Goal: Complete application form

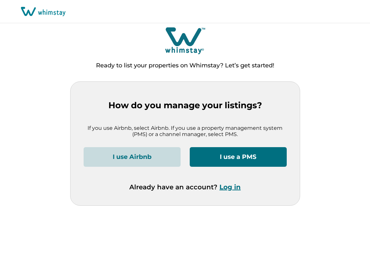
click at [222, 153] on button "I use a PMS" at bounding box center [238, 157] width 97 height 20
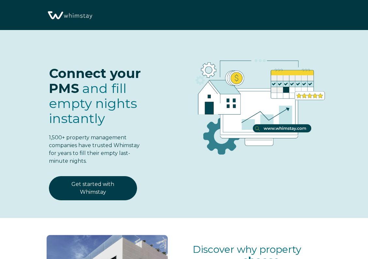
select select "PH"
select select "Standard"
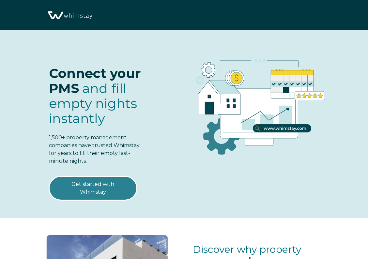
click at [121, 186] on link "Get started with Whimstay" at bounding box center [93, 188] width 88 height 24
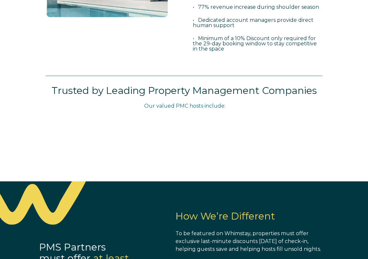
scroll to position [335, 0]
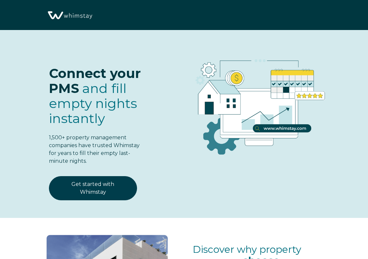
scroll to position [771, 0]
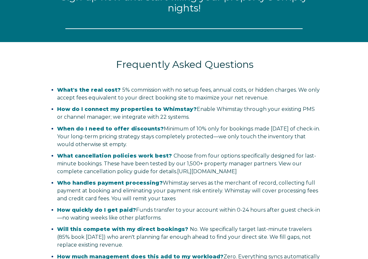
select select "PH"
select select "Standard"
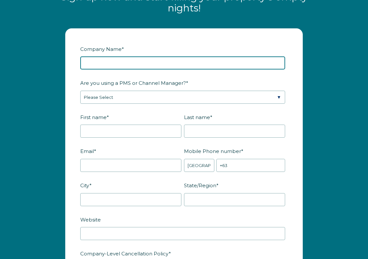
click at [107, 70] on input "Company Name *" at bounding box center [182, 63] width 205 height 13
type input "Skyline Manor Holdings"
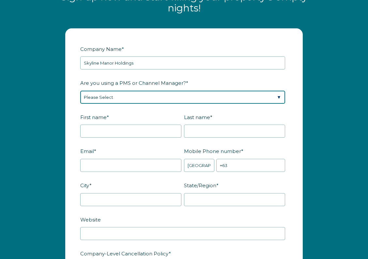
click at [111, 104] on select "Please Select Barefoot BookingPal Boost Brightside CiiRUS Escapia Guesty Hostaw…" at bounding box center [182, 97] width 205 height 13
select select "OwnerRez"
click at [80, 99] on select "Please Select Barefoot BookingPal Boost Brightside CiiRUS Escapia Guesty Hostaw…" at bounding box center [182, 97] width 205 height 13
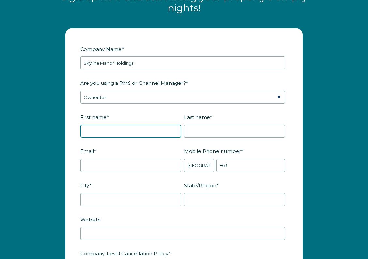
click at [130, 138] on input "First name *" at bounding box center [130, 131] width 101 height 13
type input "[PERSON_NAME]"
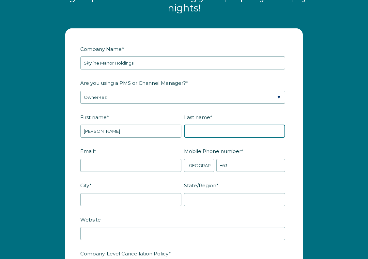
click at [255, 138] on input "Last name *" at bounding box center [234, 131] width 101 height 13
type input "[PERSON_NAME]"
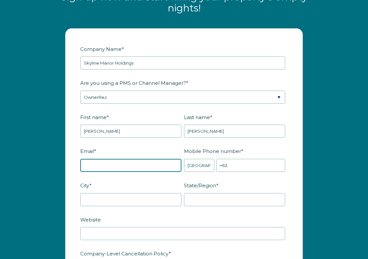
click at [111, 172] on input "Email *" at bounding box center [130, 165] width 101 height 13
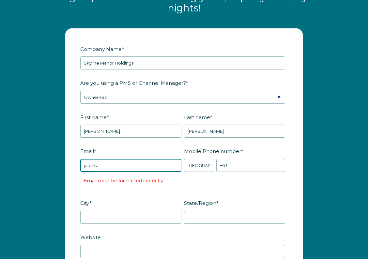
type input "[EMAIL_ADDRESS][DOMAIN_NAME]"
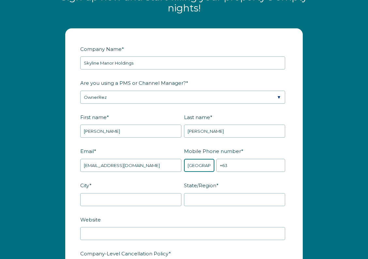
click at [193, 172] on select "* Afghanistan (‫افغانستان‬‎) Albania (Shqipëri) Algeria (‫الجزائر‬‎) American S…" at bounding box center [199, 165] width 30 height 13
select select "US"
click at [184, 168] on select "* Afghanistan (‫افغانستان‬‎) Albania (Shqipëri) Algeria (‫الجزائر‬‎) American S…" at bounding box center [199, 165] width 30 height 13
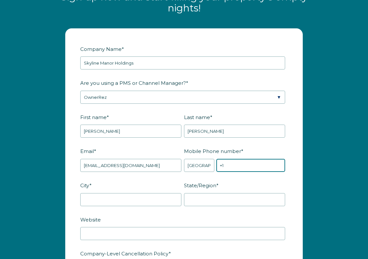
click at [244, 172] on input "+1" at bounding box center [251, 165] width 69 height 13
type input "[PHONE_NUMBER]"
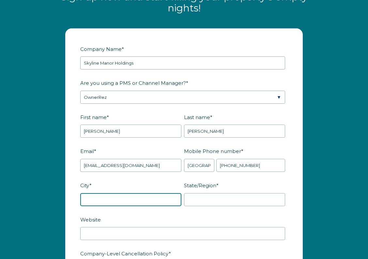
click at [112, 206] on input "City *" at bounding box center [130, 199] width 101 height 13
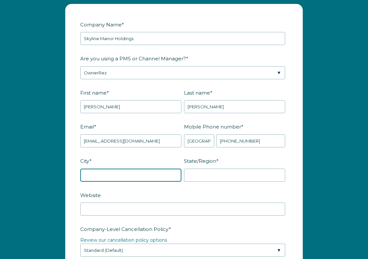
scroll to position [810, 0]
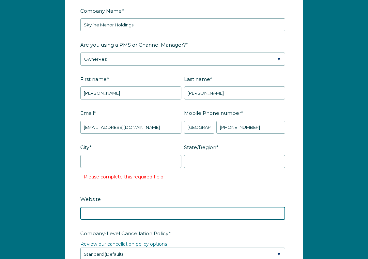
click at [108, 202] on form "Company Name * Skyline Manor Holdings Are you using a PMS or Channel Manager? *…" at bounding box center [184, 252] width 237 height 522
paste input "https://skylinemanorholdings.com/"
type input "https://skylinemanorholdings.com/"
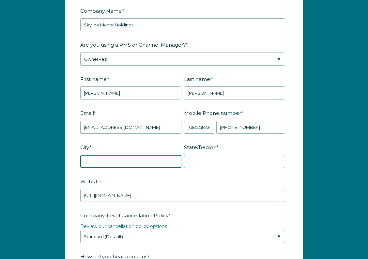
click at [144, 168] on input "City *" at bounding box center [130, 161] width 101 height 13
type input "Houston"
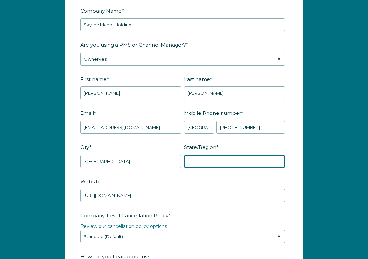
click at [224, 168] on input "State/Region *" at bounding box center [234, 161] width 101 height 13
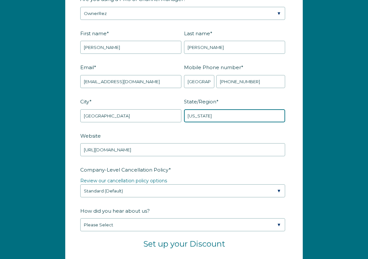
scroll to position [859, 0]
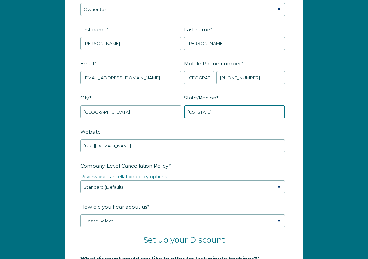
type input "Texas"
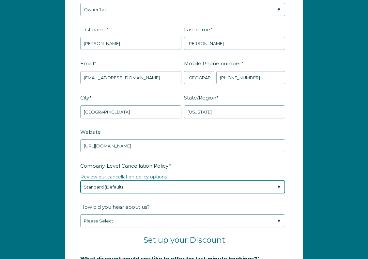
click at [203, 194] on select "Please Select Partial Standard (Default) Moderate Strict" at bounding box center [182, 187] width 205 height 13
select select "Strict"
click at [80, 189] on select "Please Select Partial Standard (Default) Moderate Strict" at bounding box center [182, 187] width 205 height 13
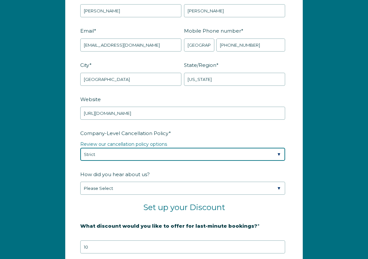
scroll to position [894, 0]
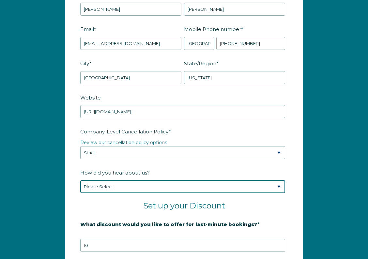
click at [131, 193] on select "Please Select Found Whimstay through a Google search Spoke to a Whimstay salesp…" at bounding box center [182, 186] width 205 height 13
select select "Other"
click at [80, 189] on select "Please Select Found Whimstay through a Google search Spoke to a Whimstay salesp…" at bounding box center [182, 186] width 205 height 13
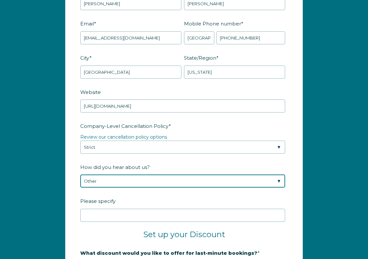
scroll to position [899, 0]
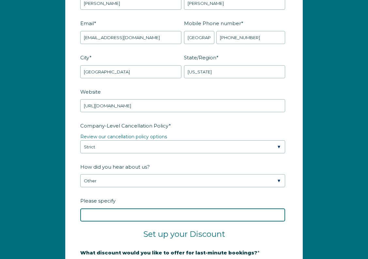
click at [163, 222] on input "Please specify" at bounding box center [182, 215] width 205 height 13
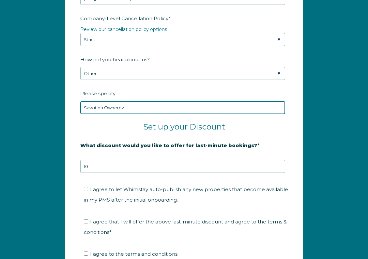
scroll to position [1020, 0]
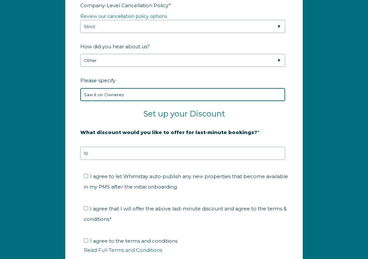
type input "Saw it on Ownerez"
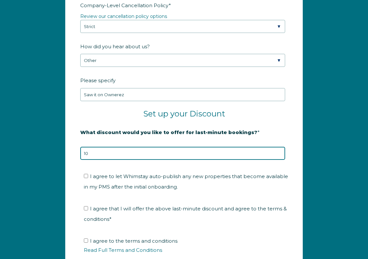
click at [92, 160] on input "10" at bounding box center [182, 153] width 205 height 13
type input "5"
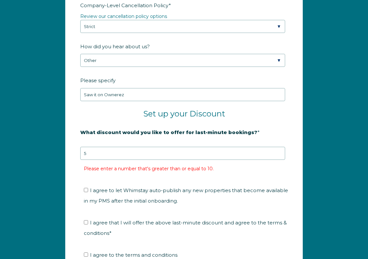
click at [172, 192] on fieldset "I agree to let Whimstay auto-publish any new properties that become available i…" at bounding box center [184, 198] width 208 height 32
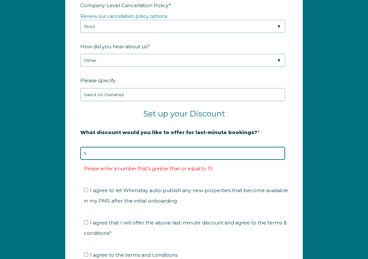
click at [125, 160] on input "5" at bounding box center [182, 153] width 205 height 13
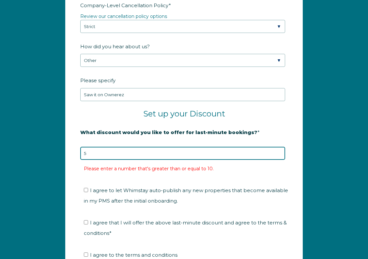
click at [125, 160] on input "5" at bounding box center [182, 153] width 205 height 13
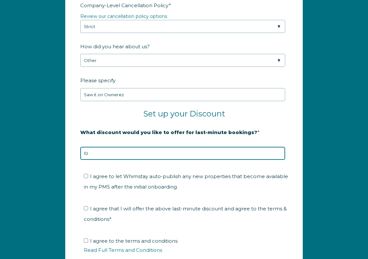
click at [92, 160] on input "10" at bounding box center [182, 153] width 205 height 13
type input "5"
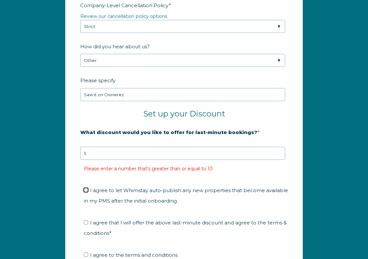
click at [87, 192] on input "I agree to let Whimstay auto-publish any new properties that become available i…" at bounding box center [86, 190] width 4 height 4
checkbox input "true"
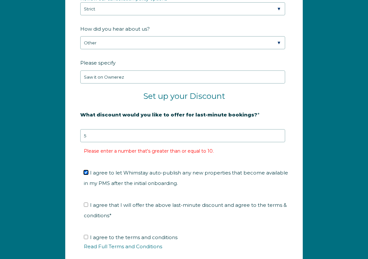
scroll to position [1056, 0]
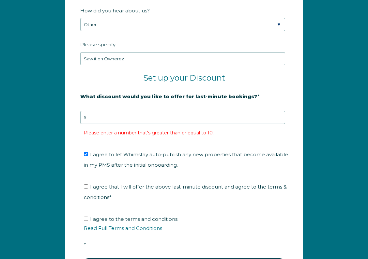
click at [86, 197] on label "I agree that I will offer the above last-minute discount and agree to the terms…" at bounding box center [185, 192] width 203 height 17
click at [86, 189] on input "I agree that I will offer the above last-minute discount and agree to the terms…" at bounding box center [86, 187] width 4 height 4
checkbox input "true"
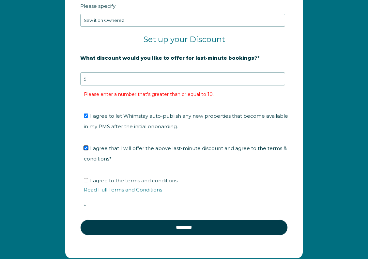
scroll to position [1099, 0]
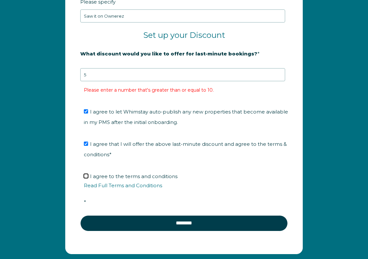
click at [87, 178] on input "I agree to the terms and conditions Read Full Terms and Conditions *" at bounding box center [86, 176] width 4 height 4
checkbox input "true"
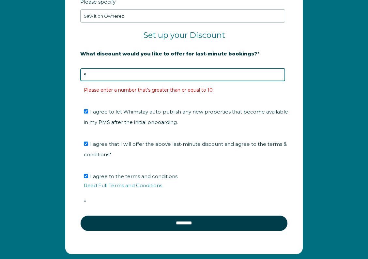
click at [102, 81] on input "5" at bounding box center [182, 74] width 205 height 13
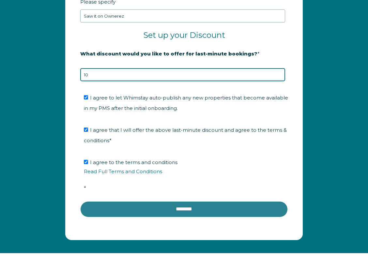
type input "10"
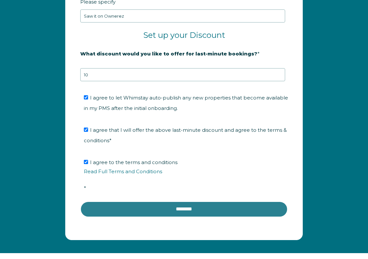
click at [178, 217] on input "********" at bounding box center [184, 210] width 208 height 16
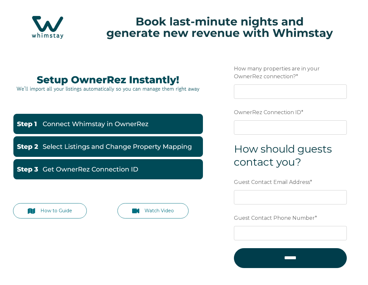
scroll to position [21, 0]
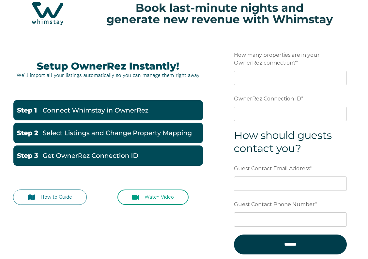
click at [148, 197] on link "Watch Video" at bounding box center [154, 197] width 72 height 15
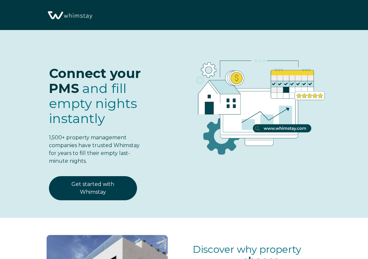
select select "US"
select select "Standard"
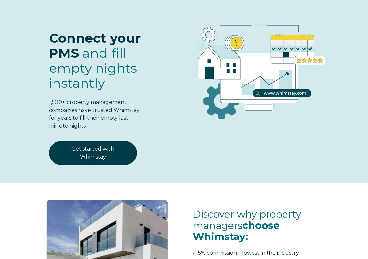
scroll to position [23, 0]
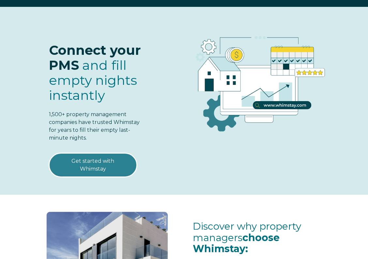
click at [95, 159] on link "Get started with Whimstay" at bounding box center [93, 165] width 88 height 24
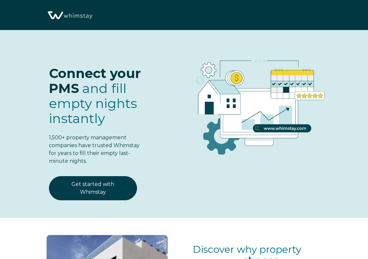
scroll to position [771, 0]
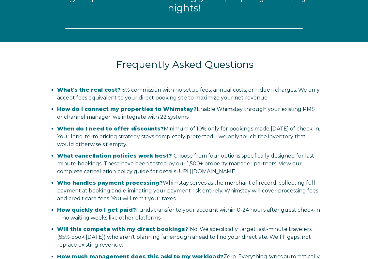
select select "US"
select select "Standard"
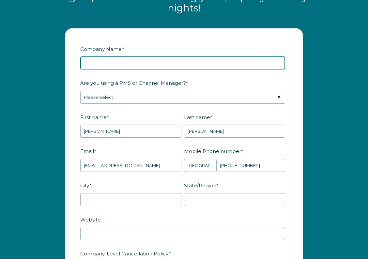
click at [104, 70] on input "Company Name *" at bounding box center [182, 63] width 205 height 13
type input "Skyline Manor Holdings"
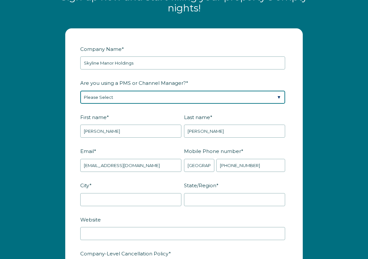
click at [116, 104] on select "Please Select Barefoot BookingPal Boost Brightside CiiRUS Escapia Guesty Hostaw…" at bounding box center [182, 97] width 205 height 13
select select "OwnerRez"
click at [80, 99] on select "Please Select Barefoot BookingPal Boost Brightside CiiRUS Escapia Guesty Hostaw…" at bounding box center [182, 97] width 205 height 13
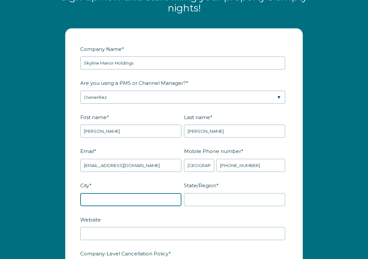
click at [113, 206] on input "City *" at bounding box center [130, 199] width 101 height 13
type input "Houston"
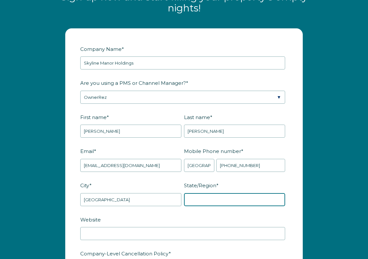
click at [211, 206] on input "State/Region *" at bounding box center [234, 199] width 101 height 13
type input "Texas"
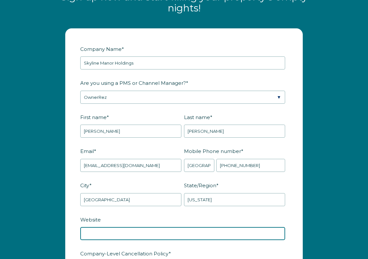
click at [143, 240] on input "Website" at bounding box center [182, 233] width 205 height 13
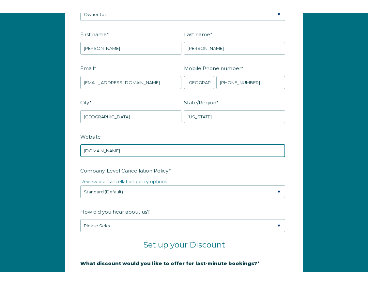
scroll to position [870, 0]
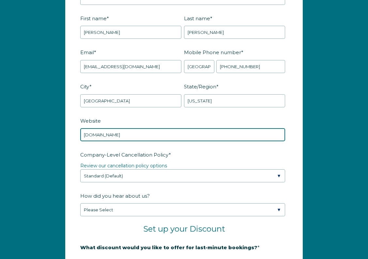
type input "Skylinemanorholdings.com"
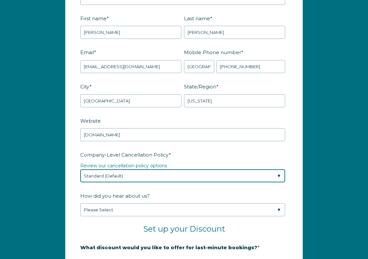
click at [109, 183] on select "Please Select Partial Standard (Default) Moderate Strict" at bounding box center [182, 176] width 205 height 13
select select "Strict"
click at [80, 178] on select "Please Select Partial Standard (Default) Moderate Strict" at bounding box center [182, 176] width 205 height 13
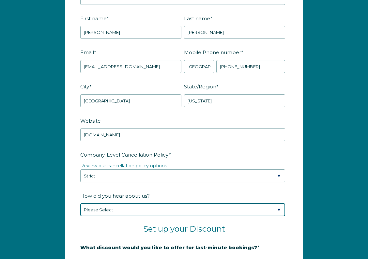
click at [136, 217] on select "Please Select Found Whimstay through a Google search Spoke to a Whimstay salesp…" at bounding box center [182, 209] width 205 height 13
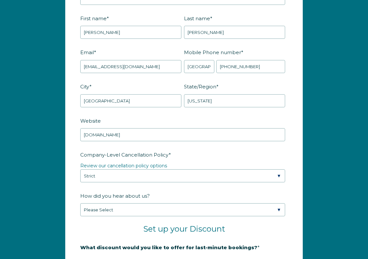
drag, startPoint x: 330, startPoint y: 181, endPoint x: 321, endPoint y: 247, distance: 66.2
click at [329, 183] on div "Company Name * Skyline Manor Holdings Are you using a PMS or Channel Manager? *…" at bounding box center [184, 185] width 368 height 525
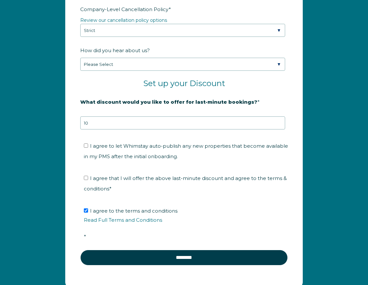
scroll to position [1004, 0]
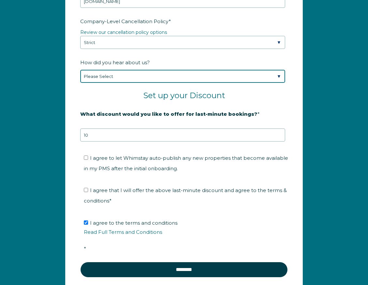
click at [126, 83] on select "Please Select Found Whimstay through a Google search Spoke to a Whimstay salesp…" at bounding box center [182, 76] width 205 height 13
select select "Other"
click at [80, 78] on select "Please Select Found Whimstay through a Google search Spoke to a Whimstay salesp…" at bounding box center [182, 76] width 205 height 13
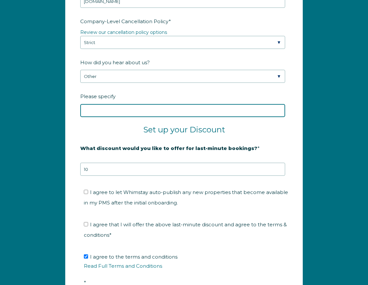
click at [100, 117] on input "Please specify" at bounding box center [182, 110] width 205 height 13
type input "Saw it on Ownerez"
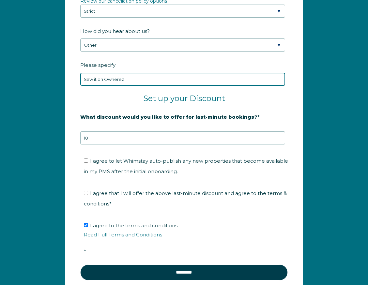
scroll to position [1049, 0]
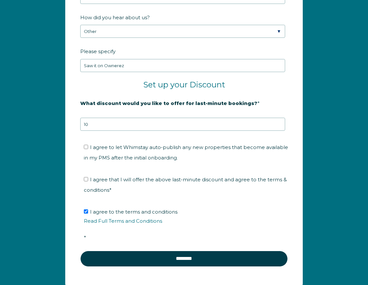
click at [89, 189] on label "I agree that I will offer the above last-minute discount and agree to the terms…" at bounding box center [185, 185] width 203 height 17
click at [88, 182] on input "I agree that I will offer the above last-minute discount and agree to the terms…" at bounding box center [86, 179] width 4 height 4
checkbox input "true"
click at [87, 149] on input "I agree to let Whimstay auto-publish any new properties that become available i…" at bounding box center [86, 147] width 4 height 4
checkbox input "true"
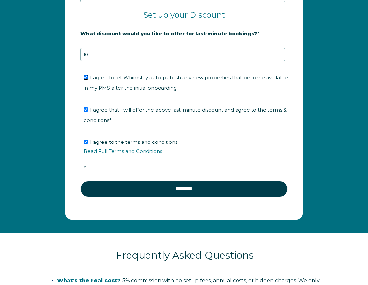
scroll to position [1119, 0]
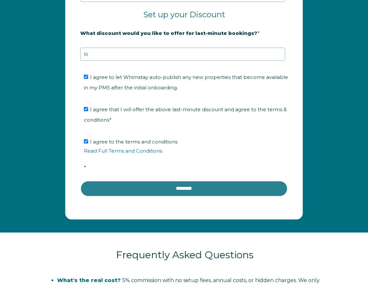
click at [168, 197] on input "********" at bounding box center [184, 189] width 208 height 16
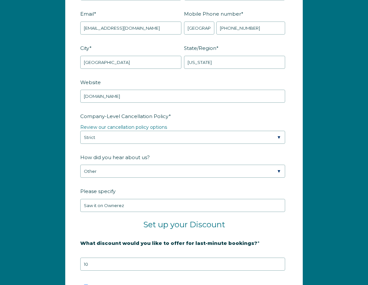
scroll to position [873, 0]
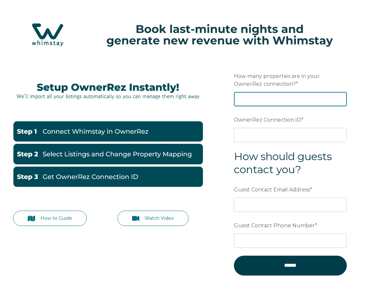
click at [261, 102] on input "How many properties are in your OwnerRez connection? *" at bounding box center [290, 99] width 113 height 14
click at [340, 101] on input "-1" at bounding box center [290, 99] width 113 height 14
click at [341, 98] on input "0" at bounding box center [290, 99] width 113 height 14
click at [341, 98] on input "1" at bounding box center [290, 99] width 113 height 14
type input "2"
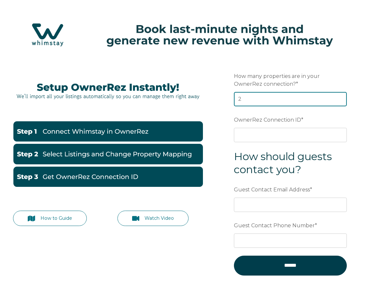
click at [341, 98] on input "2" at bounding box center [290, 99] width 113 height 14
click at [278, 99] on input "2" at bounding box center [290, 99] width 113 height 14
type input "11"
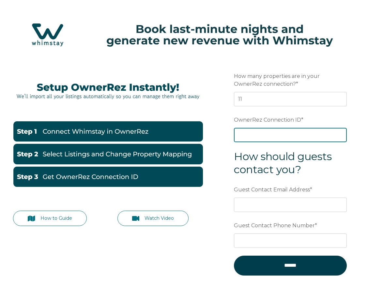
click at [248, 136] on input "OwnerRez Connection ID *" at bounding box center [290, 135] width 113 height 14
paste input "ora7ccddfb27x"
type input "ora7ccddfb27x"
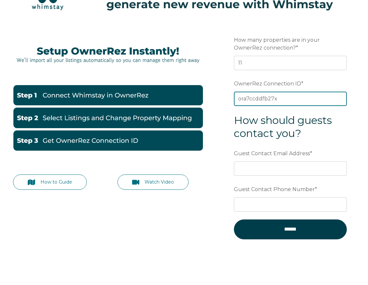
scroll to position [52, 0]
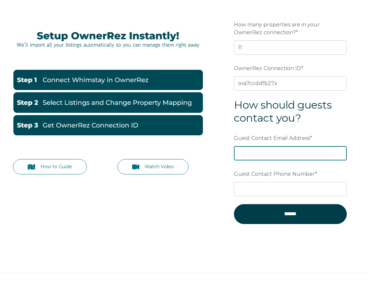
click at [257, 156] on input "Guest Contact Email Address *" at bounding box center [290, 153] width 113 height 14
type input "[EMAIL_ADDRESS][DOMAIN_NAME]"
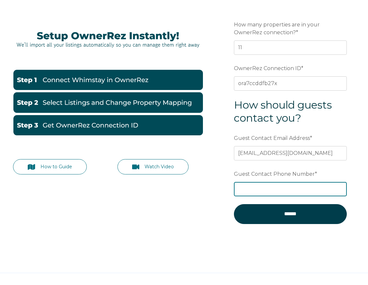
click at [252, 184] on input "Guest Contact Phone Number *" at bounding box center [290, 189] width 113 height 14
click at [239, 187] on input "2018730720" at bounding box center [290, 189] width 113 height 14
click at [238, 188] on input "2018730720" at bounding box center [290, 189] width 113 height 14
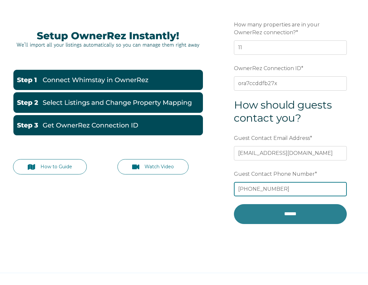
type input "[PHONE_NUMBER]"
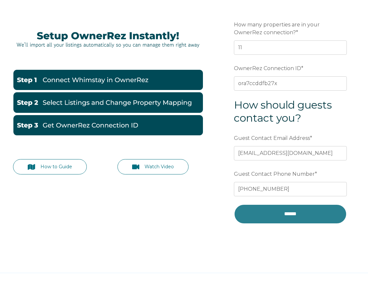
click at [260, 211] on input "******" at bounding box center [290, 214] width 113 height 20
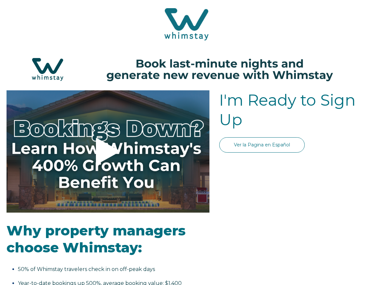
select select "US"
select select "Standard"
